Goal: Task Accomplishment & Management: Complete application form

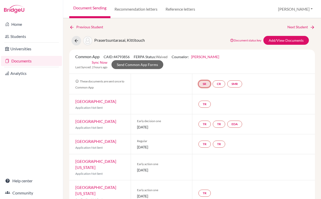
click at [206, 84] on link "SR" at bounding box center [204, 83] width 12 height 7
click at [202, 68] on link "School report" at bounding box center [204, 68] width 21 height 4
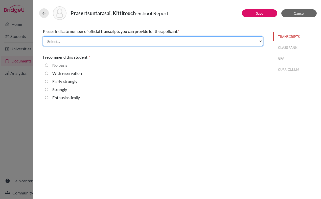
click at [127, 40] on select "Select... 1 2 3 4" at bounding box center [153, 41] width 220 height 10
select select "1"
click at [43, 36] on select "Select... 1 2 3 4" at bounding box center [153, 41] width 220 height 10
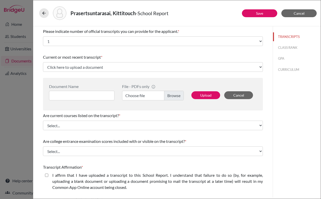
click at [125, 175] on label "I affirm that I have uploaded a transcript to this School Report. I understand …" at bounding box center [157, 181] width 210 height 18
click at [48, 175] on closed\ "I affirm that I have uploaded a transcript to this School Report. I understand …" at bounding box center [46, 175] width 3 height 6
checkbox closed\ "true"
click at [173, 98] on label "Choose file" at bounding box center [153, 96] width 62 height 10
click at [173, 98] on input "Choose file" at bounding box center [153, 96] width 62 height 10
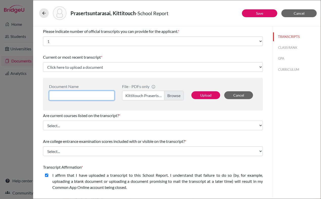
click at [82, 93] on input at bounding box center [81, 96] width 65 height 10
type input "K"
type input "Peem Transcript Thru 11"
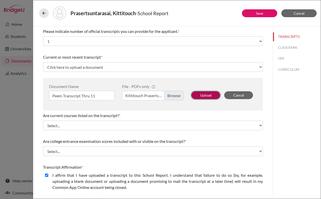
click at [209, 96] on button "Upload" at bounding box center [205, 95] width 29 height 8
select select "688907"
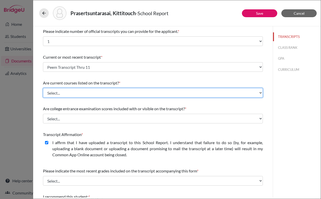
click at [132, 92] on select "Select... Yes No" at bounding box center [153, 93] width 220 height 10
select select "0"
click at [43, 88] on select "Select... Yes No" at bounding box center [153, 93] width 220 height 10
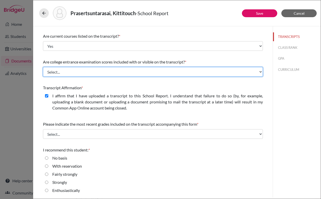
click at [105, 74] on select "Select... Yes No" at bounding box center [153, 72] width 220 height 10
select select "1"
click at [43, 67] on select "Select... Yes No" at bounding box center [153, 72] width 220 height 10
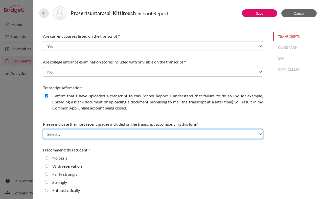
click at [84, 132] on select "Select... Final junior year grades 1st Quarter senior year grades 2nd Quarter/1…" at bounding box center [153, 134] width 220 height 10
select select "0"
click at [43, 129] on select "Select... Final junior year grades 1st Quarter senior year grades 2nd Quarter/1…" at bounding box center [153, 134] width 220 height 10
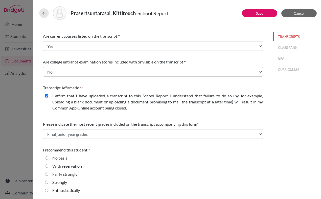
click at [45, 191] on input "Enthusiastically" at bounding box center [46, 190] width 3 height 6
radio input "true"
click at [281, 46] on button "CLASS RANK" at bounding box center [297, 47] width 48 height 9
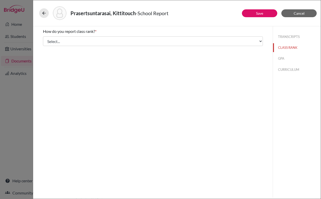
click at [191, 47] on div "How do you report class rank? * Select... Exact Decile Quintile Quartile None" at bounding box center [153, 37] width 220 height 22
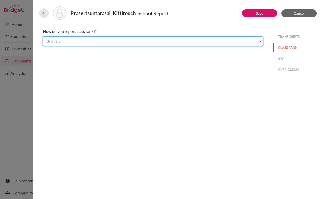
click at [182, 42] on select "Select... Exact Decile Quintile Quartile None" at bounding box center [153, 41] width 220 height 10
select select "5"
click at [43, 36] on select "Select... Exact Decile Quintile Quartile None" at bounding box center [153, 41] width 220 height 10
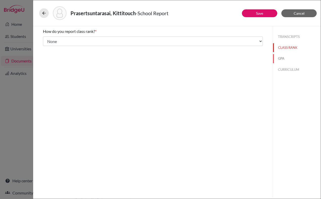
click at [282, 58] on button "GPA" at bounding box center [297, 58] width 48 height 9
click at [55, 39] on label "Yes" at bounding box center [55, 39] width 6 height 6
click at [48, 39] on input "Yes" at bounding box center [46, 39] width 3 height 6
radio input "true"
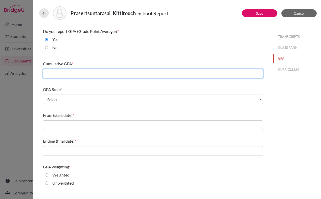
click at [51, 73] on input "text" at bounding box center [153, 74] width 220 height 10
type input "4.27"
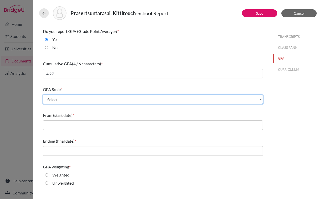
click at [50, 99] on select "Select... 4 5 6 7 8 9 10 11 12 13 14 15 16 17 18 19 20 100" at bounding box center [153, 99] width 220 height 10
select select "4"
click at [43, 94] on select "Select... 4 5 6 7 8 9 10 11 12 13 14 15 16 17 18 19 20 100" at bounding box center [153, 99] width 220 height 10
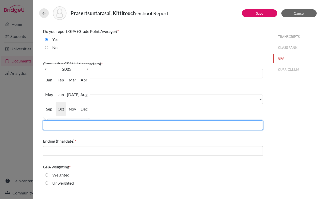
click at [51, 125] on input "text" at bounding box center [153, 125] width 220 height 10
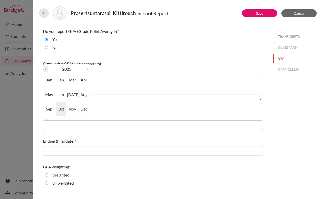
click at [45, 68] on th "«" at bounding box center [45, 69] width 5 height 7
click at [89, 68] on th "»" at bounding box center [87, 69] width 5 height 7
click at [46, 69] on th "«" at bounding box center [45, 69] width 5 height 7
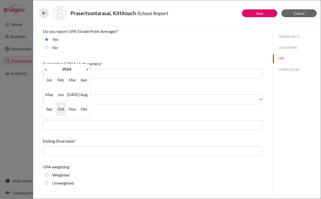
click at [46, 69] on th "«" at bounding box center [45, 69] width 5 height 7
click at [85, 95] on span "Aug" at bounding box center [84, 95] width 11 height 14
type input "08/2022"
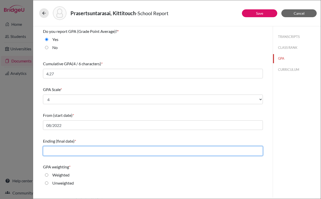
click at [62, 150] on input "text" at bounding box center [153, 151] width 220 height 10
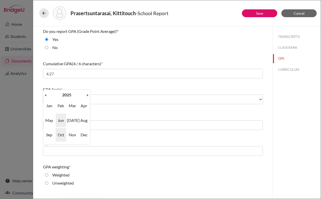
click at [61, 119] on span "Jun" at bounding box center [61, 120] width 11 height 14
type input "06/2025"
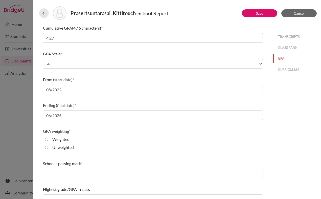
scroll to position [44, 0]
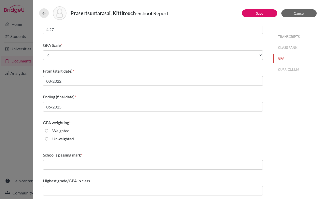
click at [63, 130] on label "Weighted" at bounding box center [60, 131] width 17 height 6
click at [48, 130] on input "Weighted" at bounding box center [46, 131] width 3 height 6
radio input "true"
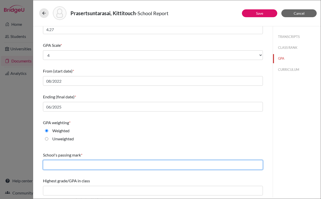
click at [67, 163] on input "text" at bounding box center [153, 165] width 220 height 10
type input "60"
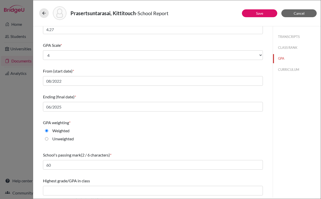
click at [112, 126] on div "GPA weighting * Weighted Unweighted" at bounding box center [153, 131] width 220 height 28
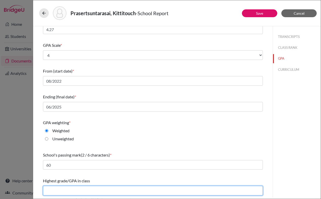
click at [79, 189] on input "text" at bounding box center [153, 191] width 220 height 10
type input "4.27"
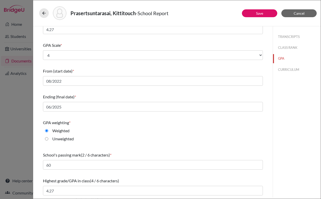
click at [105, 174] on div "Do you report GPA (Grade Point Average)? * Yes No Cumulative GPA (4 / 6 charact…" at bounding box center [153, 89] width 220 height 215
click at [294, 70] on button "CURRICULUM" at bounding box center [297, 69] width 48 height 9
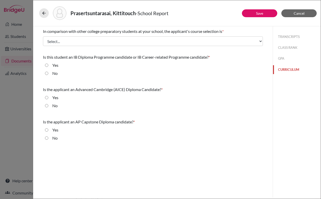
scroll to position [0, 0]
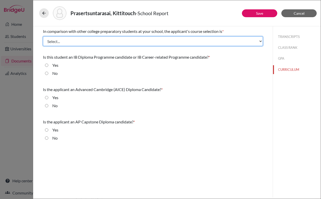
click at [153, 43] on select "Select... Less than demanding Average Demanding Very demanding Most demanding P…" at bounding box center [153, 41] width 220 height 10
select select "4"
click at [43, 36] on select "Select... Less than demanding Average Demanding Very demanding Most demanding P…" at bounding box center [153, 41] width 220 height 10
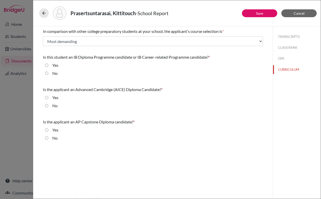
click at [47, 73] on input "No" at bounding box center [46, 73] width 3 height 6
radio input "true"
click at [47, 106] on input "No" at bounding box center [46, 106] width 3 height 6
radio input "true"
click at [46, 137] on input "No" at bounding box center [46, 138] width 3 height 6
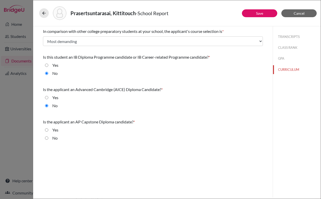
radio input "true"
click at [253, 14] on button "Save" at bounding box center [259, 13] width 35 height 8
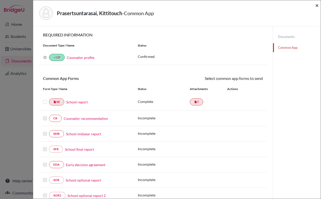
click at [316, 6] on span "×" at bounding box center [317, 5] width 4 height 7
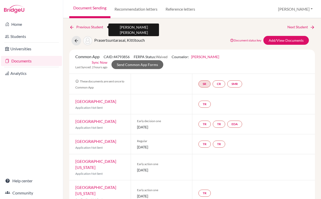
click at [86, 26] on link "Previous Student" at bounding box center [88, 27] width 38 height 6
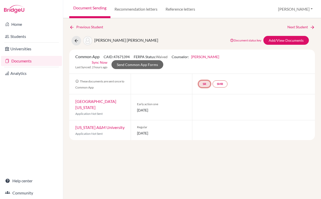
click at [205, 83] on link "SR" at bounding box center [204, 83] width 12 height 7
click at [204, 69] on link "School report" at bounding box center [204, 68] width 21 height 4
click at [286, 40] on link "Add/View Documents" at bounding box center [285, 40] width 45 height 9
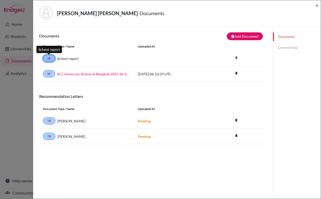
click at [48, 60] on link "SR" at bounding box center [49, 58] width 12 height 7
click at [73, 59] on link "School report" at bounding box center [67, 58] width 21 height 5
click at [99, 71] on div "SP XCL American School of Bangkok 2025-26 School Profile Final.school_wide" at bounding box center [86, 73] width 87 height 7
click at [49, 58] on link "SR" at bounding box center [49, 58] width 12 height 7
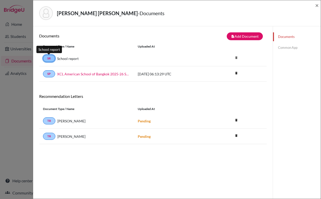
click at [49, 58] on link "SR" at bounding box center [49, 58] width 12 height 7
click at [317, 4] on span "×" at bounding box center [317, 5] width 4 height 7
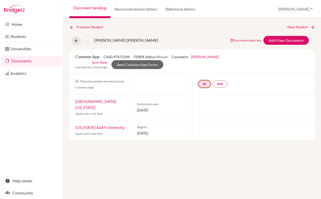
click at [205, 85] on link "SR" at bounding box center [204, 83] width 12 height 7
click at [176, 72] on div "Common App CAID: 47671394 FERPA Status: Waived Counselor: Samantha Thompson Fir…" at bounding box center [192, 62] width 246 height 24
click at [272, 39] on link "Add/View Documents" at bounding box center [285, 40] width 45 height 9
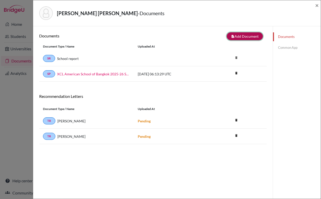
click at [235, 36] on button "note_add Add Document" at bounding box center [245, 36] width 36 height 8
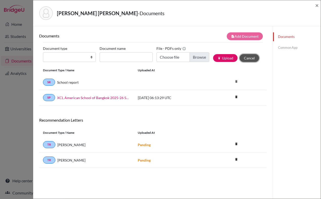
click at [254, 60] on button "Cancel" at bounding box center [248, 58] width 19 height 8
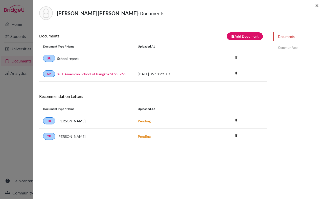
click at [317, 6] on span "×" at bounding box center [317, 5] width 4 height 7
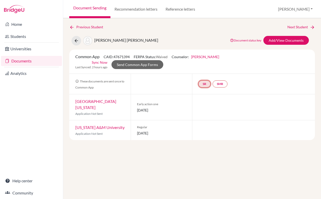
click at [204, 83] on link "SR" at bounding box center [204, 83] width 12 height 7
click at [170, 100] on div "Early action one 15 October 2025" at bounding box center [161, 107] width 61 height 26
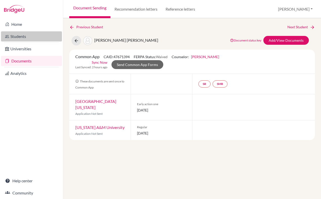
click at [21, 38] on link "Students" at bounding box center [31, 36] width 61 height 10
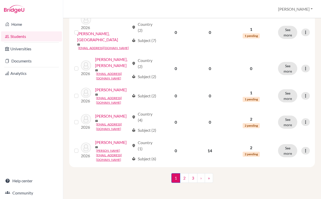
scroll to position [614, 0]
click at [184, 176] on link "2" at bounding box center [184, 178] width 9 height 10
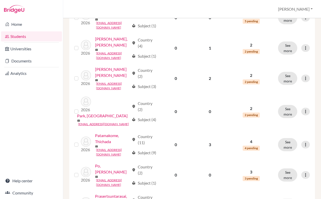
scroll to position [329, 0]
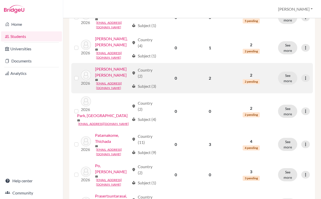
click at [108, 78] on link "[PERSON_NAME] [PERSON_NAME]" at bounding box center [112, 72] width 34 height 12
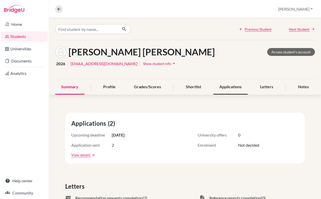
click at [231, 89] on div "Applications" at bounding box center [230, 87] width 34 height 15
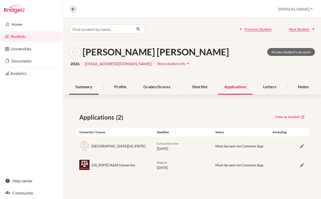
click at [75, 90] on div "Summary" at bounding box center [83, 87] width 29 height 15
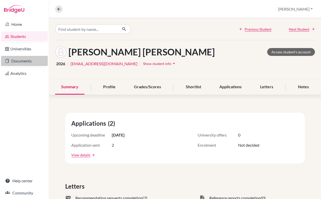
click at [18, 63] on link "Documents" at bounding box center [24, 61] width 47 height 10
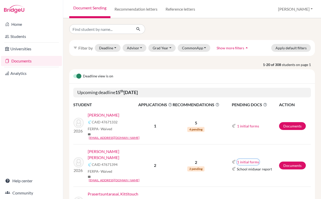
click at [249, 159] on button "1 initial forms" at bounding box center [248, 162] width 22 height 6
click at [253, 162] on div "School report" at bounding box center [259, 163] width 32 height 5
click at [249, 159] on button "1 initial forms" at bounding box center [248, 162] width 22 height 6
click at [247, 164] on div "School report" at bounding box center [259, 163] width 32 height 5
click at [298, 161] on link "Documents" at bounding box center [292, 165] width 27 height 8
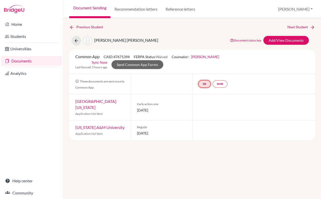
click at [202, 84] on link "SR" at bounding box center [204, 83] width 12 height 7
click at [205, 68] on link "School report" at bounding box center [204, 68] width 21 height 4
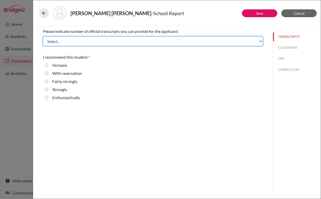
click at [112, 43] on select "Select... 1 2 3 4" at bounding box center [153, 41] width 220 height 10
select select "1"
click at [43, 36] on select "Select... 1 2 3 4" at bounding box center [153, 41] width 220 height 10
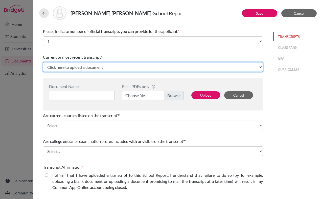
click at [82, 66] on select "Click here to upload a document Upload New File" at bounding box center [153, 67] width 220 height 10
select select "Upload New File"
click at [43, 62] on select "Click here to upload a document Upload New File" at bounding box center [153, 67] width 220 height 10
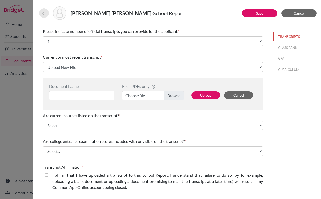
click at [176, 97] on label "Choose file" at bounding box center [153, 96] width 62 height 10
click at [176, 97] on input "Choose file" at bounding box center [153, 96] width 62 height 10
click at [104, 95] on input at bounding box center [81, 96] width 65 height 10
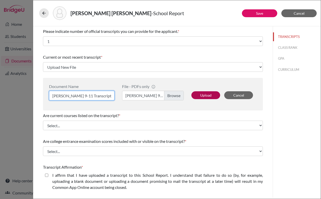
type input "[PERSON_NAME] 9-11 Transcripts"
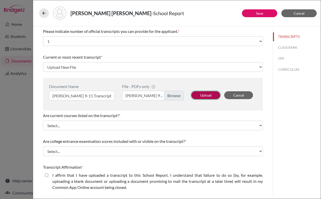
click at [204, 97] on button "Upload" at bounding box center [205, 95] width 29 height 8
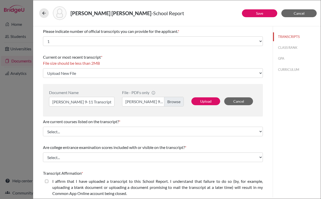
click at [175, 98] on label "Cindy 9-11 Transcripts.pdf" at bounding box center [153, 102] width 62 height 10
click at [175, 98] on input "Cindy 9-11 Transcripts.pdf" at bounding box center [153, 102] width 62 height 10
click at [209, 102] on button "Upload" at bounding box center [205, 101] width 29 height 8
select select "688909"
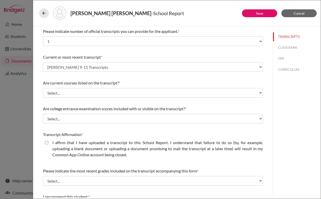
click at [146, 98] on div "Are current courses listed on the transcript? * Select... Yes No" at bounding box center [153, 89] width 220 height 22
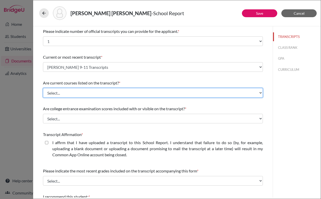
click at [115, 93] on select "Select... Yes No" at bounding box center [153, 93] width 220 height 10
select select "0"
click at [43, 88] on select "Select... Yes No" at bounding box center [153, 93] width 220 height 10
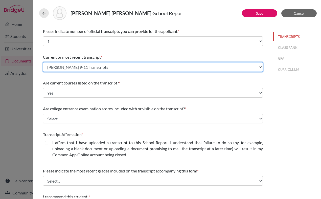
click at [166, 68] on select "Select existing document or upload a new one Cindy 9-11 Transcripts Upload New …" at bounding box center [153, 67] width 220 height 10
select select "Upload New File"
click at [43, 62] on select "Select existing document or upload a new one Cindy 9-11 Transcripts Upload New …" at bounding box center [153, 67] width 220 height 10
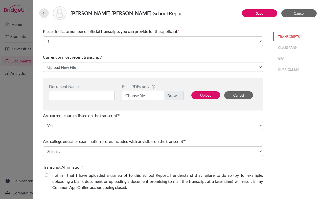
click at [175, 98] on label "Choose file" at bounding box center [153, 96] width 62 height 10
click at [175, 98] on input "Choose file" at bounding box center [153, 96] width 62 height 10
click at [95, 92] on input at bounding box center [81, 96] width 65 height 10
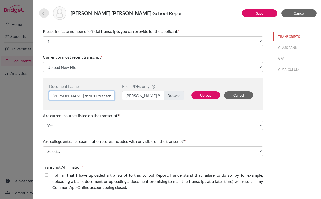
click at [65, 94] on input "Cindy thru 11 transcripts" at bounding box center [81, 96] width 65 height 10
type input "Cindy Thru 11 transcripts"
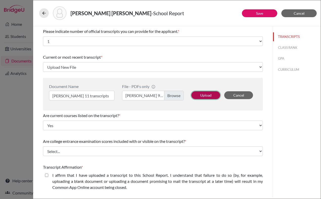
click at [206, 95] on button "Upload" at bounding box center [205, 95] width 29 height 8
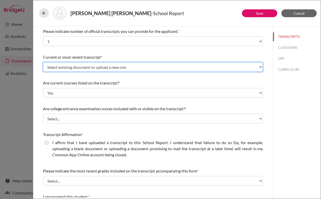
click at [107, 71] on select "Select existing document or upload a new one Cindy Thru 11 transcripts Cindy 9-…" at bounding box center [153, 67] width 220 height 10
select select "688911"
click at [43, 62] on select "Select existing document or upload a new one Cindy Thru 11 transcripts Cindy 9-…" at bounding box center [153, 67] width 220 height 10
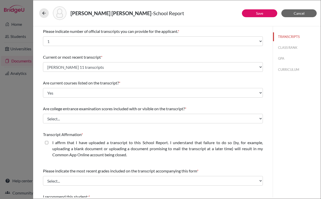
click at [68, 77] on div "Please indicate number of official transcripts you can provide for the applican…" at bounding box center [153, 135] width 220 height 218
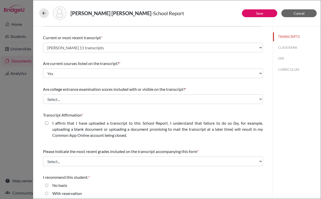
scroll to position [23, 0]
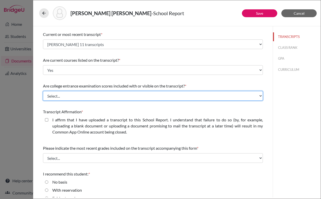
click at [95, 94] on select "Select... Yes No" at bounding box center [153, 96] width 220 height 10
select select "1"
click at [43, 91] on select "Select... Yes No" at bounding box center [153, 96] width 220 height 10
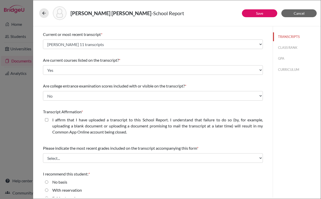
click at [71, 117] on label "I affirm that I have uploaded a transcript to this School Report. I understand …" at bounding box center [157, 126] width 210 height 18
click at [48, 117] on closed\ "I affirm that I have uploaded a transcript to this School Report. I understand …" at bounding box center [46, 120] width 3 height 6
checkbox closed\ "true"
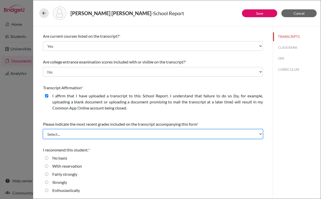
click at [71, 131] on select "Select... Final junior year grades 1st Quarter senior year grades 2nd Quarter/1…" at bounding box center [153, 134] width 220 height 10
select select "0"
click at [43, 129] on select "Select... Final junior year grades 1st Quarter senior year grades 2nd Quarter/1…" at bounding box center [153, 134] width 220 height 10
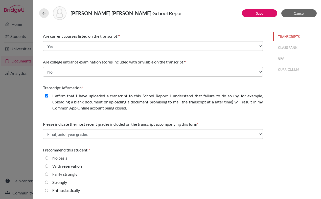
click at [47, 183] on input "Strongly" at bounding box center [46, 182] width 3 height 6
radio input "true"
click at [283, 45] on button "CLASS RANK" at bounding box center [297, 47] width 48 height 9
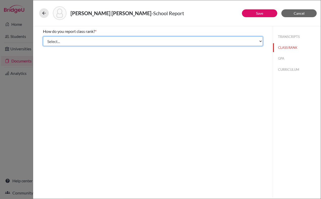
click at [166, 41] on select "Select... Exact Decile Quintile Quartile None" at bounding box center [153, 41] width 220 height 10
select select "5"
click at [43, 36] on select "Select... Exact Decile Quintile Quartile None" at bounding box center [153, 41] width 220 height 10
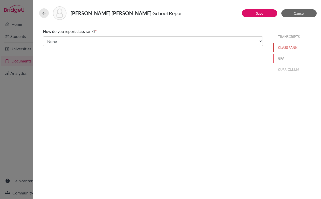
click at [279, 58] on button "GPA" at bounding box center [297, 58] width 48 height 9
click at [53, 39] on label "Yes" at bounding box center [55, 39] width 6 height 6
click at [48, 39] on input "Yes" at bounding box center [46, 39] width 3 height 6
radio input "true"
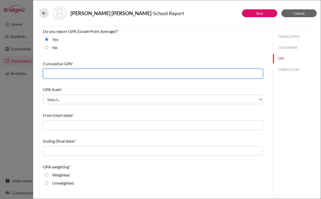
click at [59, 74] on input "text" at bounding box center [153, 74] width 220 height 10
type input "3.95"
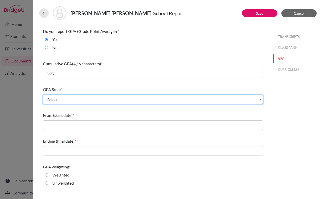
click at [142, 101] on select "Select... 4 5 6 7 8 9 10 11 12 13 14 15 16 17 18 19 20 100" at bounding box center [153, 99] width 220 height 10
select select "4"
click at [43, 94] on select "Select... 4 5 6 7 8 9 10 11 12 13 14 15 16 17 18 19 20 100" at bounding box center [153, 99] width 220 height 10
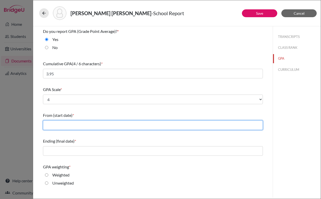
click at [91, 127] on input "text" at bounding box center [153, 125] width 220 height 10
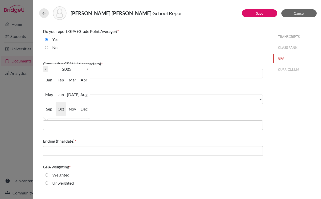
click at [46, 71] on th "«" at bounding box center [45, 69] width 5 height 7
click at [85, 92] on span "Aug" at bounding box center [84, 95] width 11 height 14
type input "08/2022"
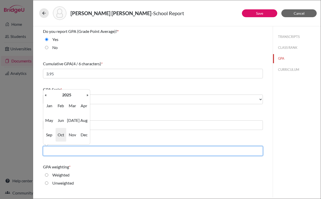
click at [66, 154] on input "text" at bounding box center [153, 151] width 220 height 10
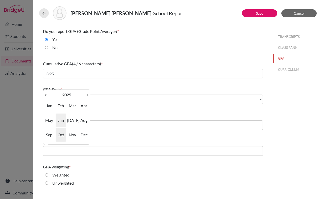
click at [62, 120] on span "Jun" at bounding box center [61, 120] width 11 height 14
type input "06/2025"
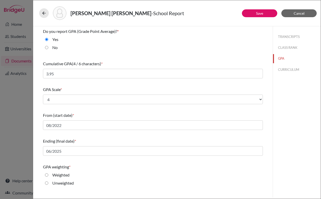
click at [98, 138] on div "Ending (final date) * 06/2025" at bounding box center [153, 147] width 220 height 22
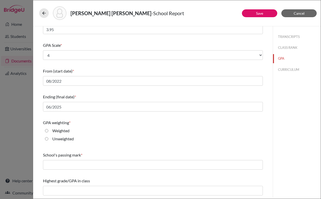
click at [57, 131] on label "Weighted" at bounding box center [60, 131] width 17 height 6
click at [48, 131] on input "Weighted" at bounding box center [46, 131] width 3 height 6
radio input "true"
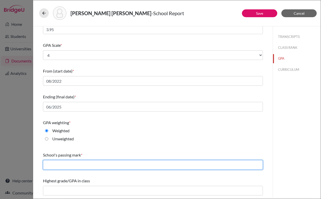
click at [71, 169] on input "text" at bounding box center [153, 165] width 220 height 10
type input "60"
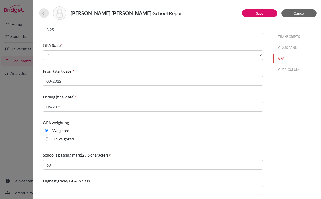
click at [91, 145] on div "GPA weighting * Weighted Unweighted" at bounding box center [153, 131] width 220 height 28
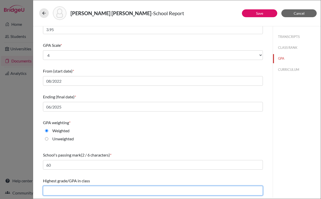
click at [61, 192] on input "text" at bounding box center [153, 191] width 220 height 10
type input "4.27"
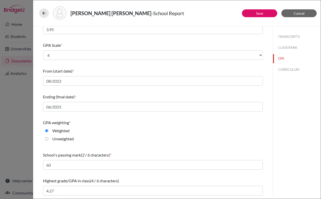
click at [122, 179] on div "Highest grade/GPA in class (4 / 6 characters)" at bounding box center [153, 181] width 220 height 6
click at [284, 71] on button "CURRICULUM" at bounding box center [297, 69] width 48 height 9
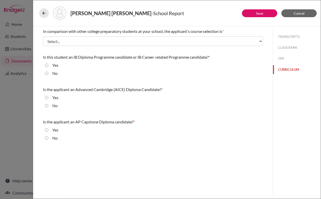
scroll to position [0, 0]
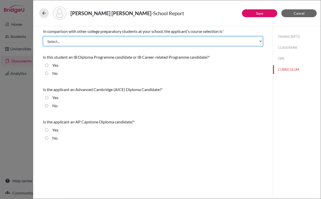
click at [80, 41] on select "Select... Less than demanding Average Demanding Very demanding Most demanding P…" at bounding box center [153, 41] width 220 height 10
select select "3"
click at [43, 36] on select "Select... Less than demanding Average Demanding Very demanding Most demanding P…" at bounding box center [153, 41] width 220 height 10
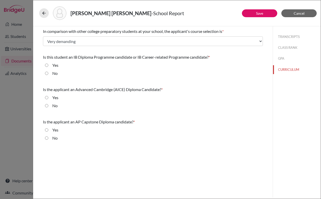
click at [46, 74] on input "No" at bounding box center [46, 73] width 3 height 6
radio input "true"
click at [47, 106] on input "No" at bounding box center [46, 106] width 3 height 6
radio input "true"
click at [47, 139] on input "No" at bounding box center [46, 138] width 3 height 6
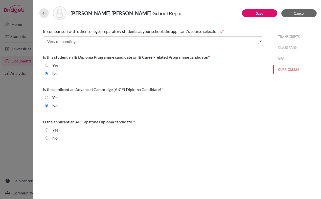
radio input "true"
click at [280, 58] on button "GPA" at bounding box center [297, 58] width 48 height 9
select select "4"
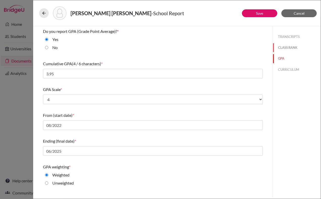
click at [283, 47] on button "CLASS RANK" at bounding box center [297, 47] width 48 height 9
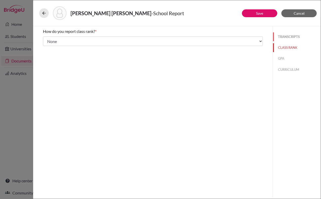
click at [282, 36] on button "TRANSCRIPTS" at bounding box center [297, 36] width 48 height 9
select select "1"
select select "0"
select select "688911"
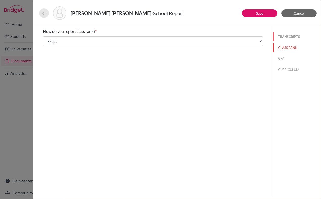
select select "0"
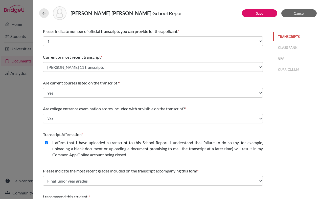
scroll to position [47, 0]
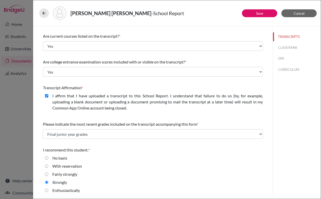
click at [59, 190] on label "Enthusiastically" at bounding box center [66, 190] width 28 height 6
click at [48, 190] on input "Enthusiastically" at bounding box center [46, 190] width 3 height 6
radio input "true"
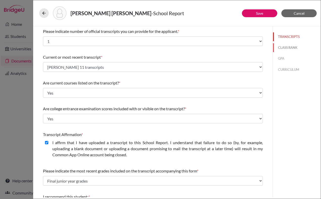
click at [286, 48] on button "CLASS RANK" at bounding box center [297, 47] width 48 height 9
select select "5"
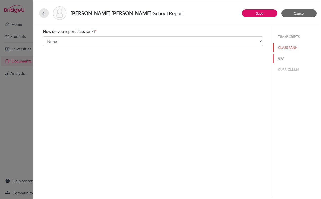
click at [284, 59] on button "GPA" at bounding box center [297, 58] width 48 height 9
type input "3.95"
type input "4.27"
select select "4"
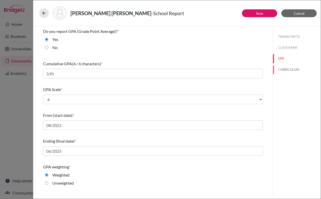
click at [286, 69] on button "CURRICULUM" at bounding box center [297, 69] width 48 height 9
select select "3"
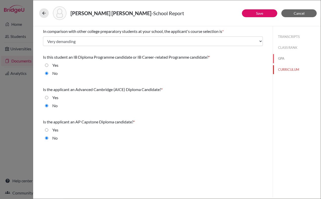
click at [279, 60] on button "GPA" at bounding box center [297, 58] width 48 height 9
select select "4"
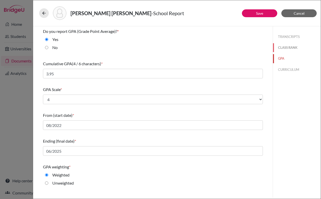
click at [282, 47] on button "CLASS RANK" at bounding box center [297, 47] width 48 height 9
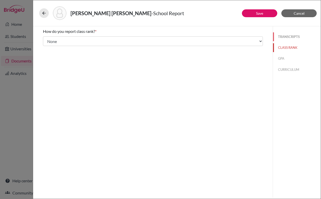
click at [282, 37] on button "TRANSCRIPTS" at bounding box center [297, 36] width 48 height 9
select select "1"
select select "0"
select select "688911"
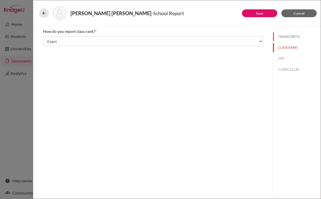
select select "0"
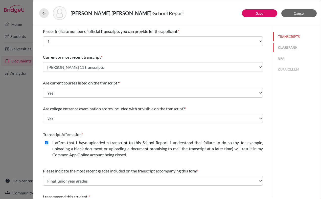
click at [281, 50] on button "CLASS RANK" at bounding box center [297, 47] width 48 height 9
select select "5"
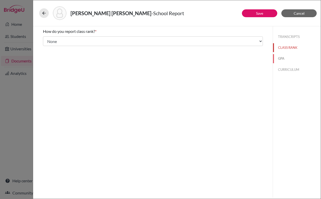
click at [279, 62] on button "GPA" at bounding box center [297, 58] width 48 height 9
type input "3.95"
type input "4.27"
select select "4"
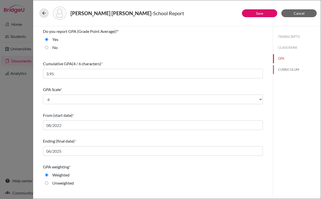
click at [283, 68] on button "CURRICULUM" at bounding box center [297, 69] width 48 height 9
select select "3"
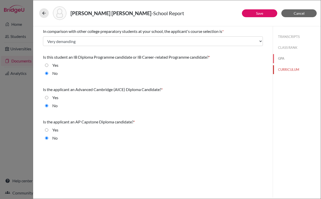
click at [281, 58] on button "GPA" at bounding box center [297, 58] width 48 height 9
select select "4"
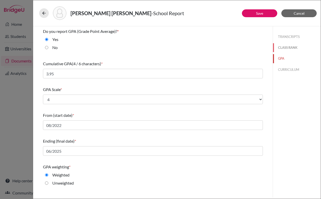
click at [281, 44] on button "CLASS RANK" at bounding box center [297, 47] width 48 height 9
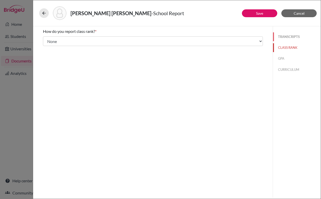
click at [281, 37] on button "TRANSCRIPTS" at bounding box center [297, 36] width 48 height 9
select select "1"
select select "0"
select select "688911"
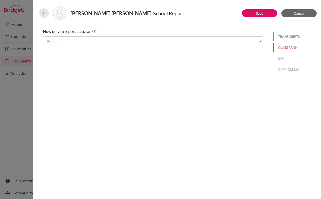
select select "0"
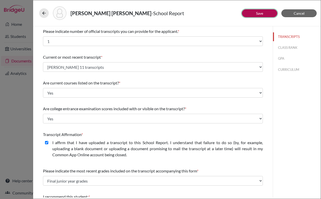
click at [265, 14] on button "Save" at bounding box center [259, 13] width 35 height 8
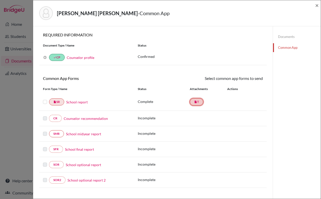
click at [198, 103] on link "insert_drive_file T" at bounding box center [196, 101] width 13 height 7
click at [199, 100] on link "insert_drive_file T" at bounding box center [196, 101] width 13 height 7
click at [316, 4] on span "×" at bounding box center [317, 5] width 4 height 7
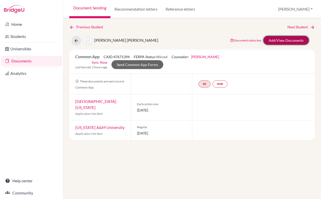
click at [280, 39] on link "Add/View Documents" at bounding box center [285, 40] width 45 height 9
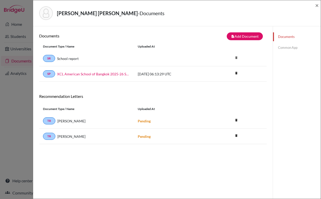
click at [315, 7] on div "Nguyen, Ngoc Hoang Chau - Documents ×" at bounding box center [176, 13] width 283 height 22
click at [318, 5] on span "×" at bounding box center [317, 5] width 4 height 7
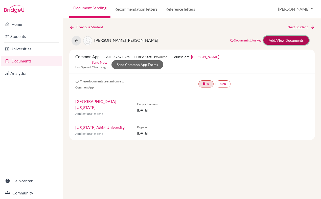
click at [282, 41] on link "Add/View Documents" at bounding box center [285, 40] width 45 height 9
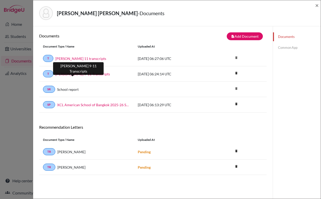
click at [76, 74] on link "[PERSON_NAME] 9-11 Transcripts" at bounding box center [82, 73] width 55 height 5
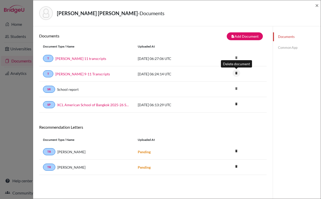
click at [236, 73] on icon "delete" at bounding box center [236, 73] width 8 height 8
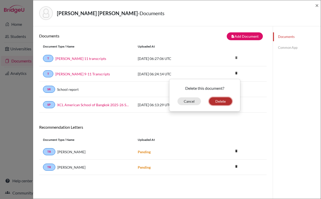
click at [219, 102] on button "Delete" at bounding box center [220, 101] width 23 height 8
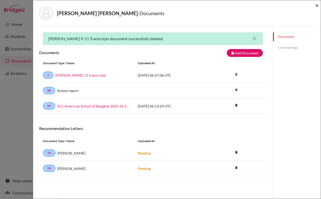
click at [315, 8] on span "×" at bounding box center [317, 5] width 4 height 7
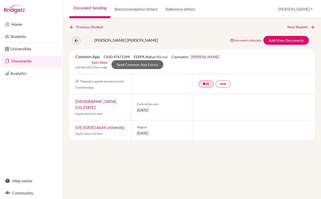
click at [316, 7] on div "Document Sending Recommendation letters Reference letters [PERSON_NAME] Profile…" at bounding box center [192, 9] width 258 height 18
click at [77, 39] on icon at bounding box center [76, 40] width 5 height 5
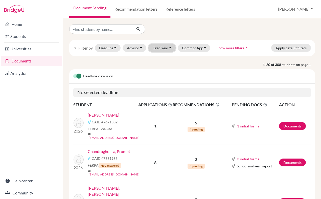
click at [167, 49] on button "Grad Year" at bounding box center [161, 48] width 27 height 8
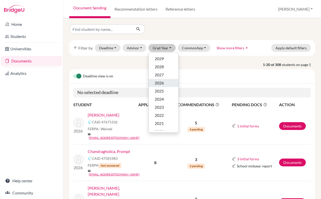
click at [162, 83] on span "2026" at bounding box center [159, 83] width 9 height 6
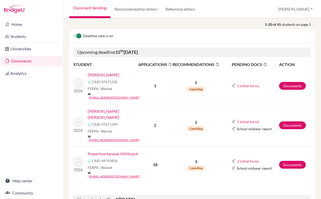
scroll to position [65, 0]
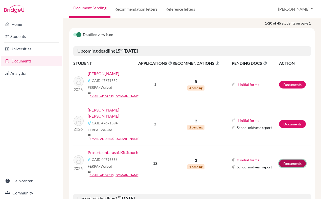
click at [294, 159] on link "Documents" at bounding box center [292, 163] width 27 height 8
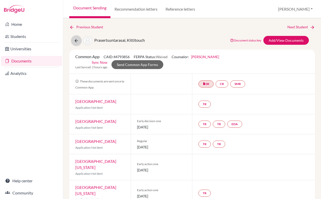
click at [75, 39] on icon at bounding box center [76, 40] width 5 height 5
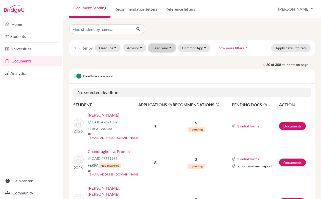
click at [159, 48] on button "Grad Year" at bounding box center [161, 48] width 27 height 8
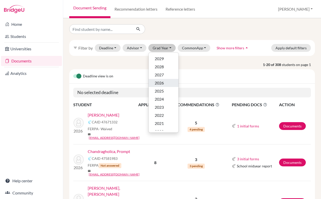
click at [162, 83] on span "2026" at bounding box center [159, 83] width 9 height 6
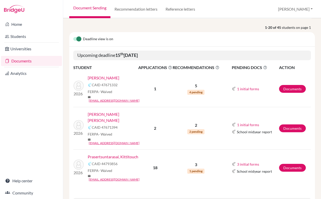
scroll to position [100, 0]
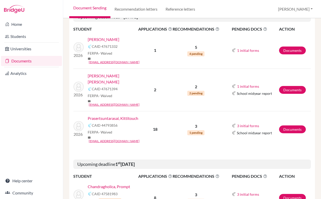
click at [199, 45] on p "5" at bounding box center [196, 47] width 47 height 6
click at [294, 49] on link "Documents" at bounding box center [292, 50] width 27 height 8
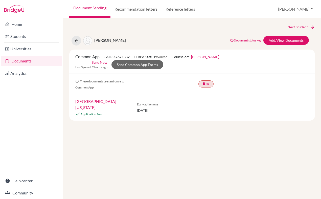
click at [148, 106] on span "Early action one" at bounding box center [161, 104] width 49 height 5
click at [203, 85] on icon "insert_drive_file" at bounding box center [204, 83] width 3 height 3
click at [205, 67] on link "School report" at bounding box center [205, 68] width 21 height 4
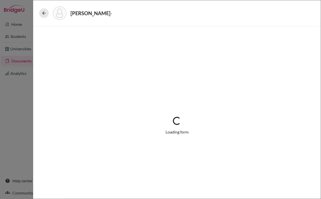
select select "1"
select select "687906"
select select "0"
select select "1"
select select "0"
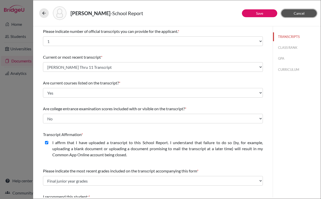
click at [288, 11] on button "Cancel" at bounding box center [298, 13] width 35 height 8
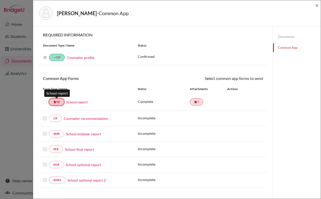
click at [62, 103] on link "insert_drive_file SR" at bounding box center [56, 101] width 15 height 7
click at [201, 101] on link "insert_drive_file T" at bounding box center [196, 101] width 13 height 7
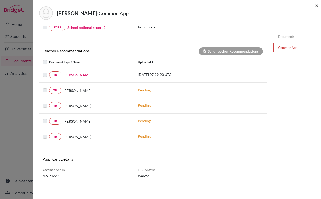
click at [317, 6] on span "×" at bounding box center [317, 5] width 4 height 7
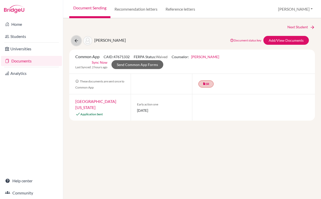
click at [74, 40] on icon at bounding box center [76, 40] width 5 height 5
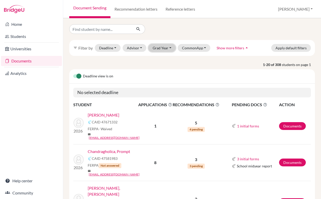
click at [165, 51] on button "Grad Year" at bounding box center [161, 48] width 27 height 8
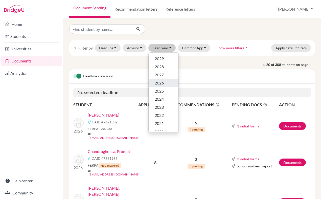
click at [162, 82] on span "2026" at bounding box center [159, 83] width 9 height 6
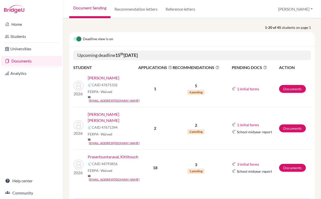
scroll to position [64, 0]
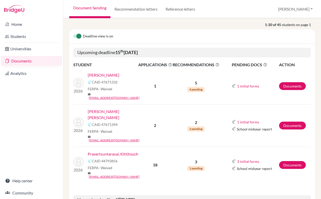
click at [127, 151] on link "Prasertsuntarasai, Kittitouch" at bounding box center [113, 154] width 51 height 6
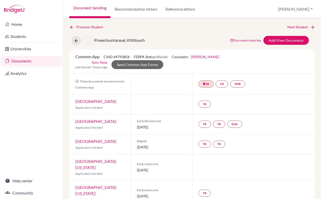
click at [280, 40] on link "Add/View Documents" at bounding box center [285, 40] width 45 height 9
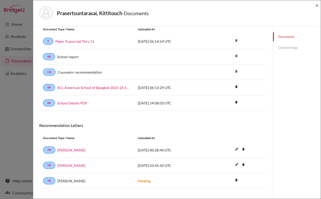
scroll to position [27, 0]
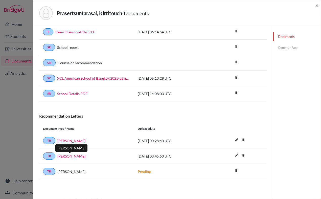
click at [73, 158] on link "[PERSON_NAME]" at bounding box center [71, 155] width 28 height 5
click at [69, 141] on link "[PERSON_NAME]" at bounding box center [71, 140] width 28 height 5
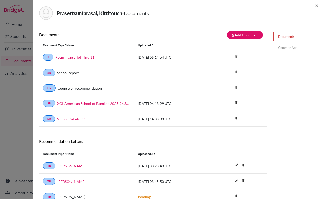
scroll to position [0, 0]
